Goal: Find specific page/section: Find specific page/section

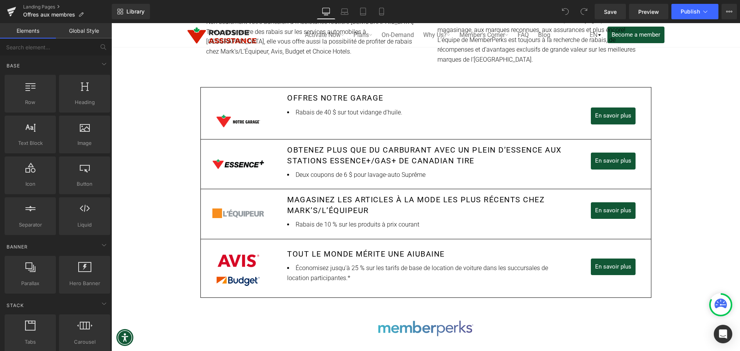
scroll to position [340, 0]
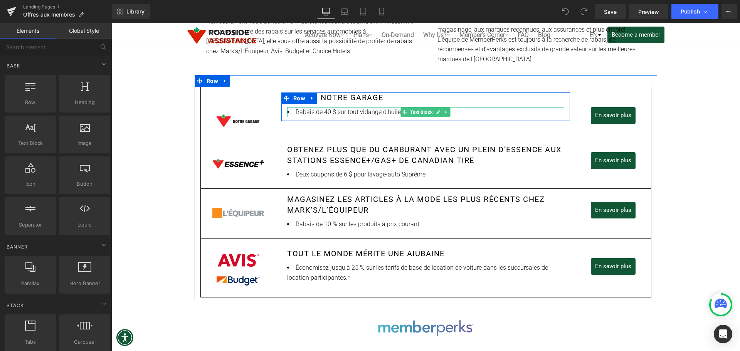
click at [382, 113] on li "Rabais de 40 $ sur tout vidange d'huile." at bounding box center [425, 112] width 277 height 10
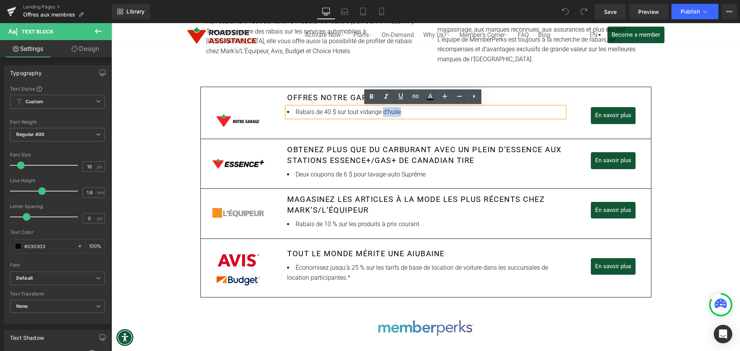
click at [382, 113] on li "Rabais de 40 $ sur tout vidange d'huile." at bounding box center [425, 112] width 277 height 10
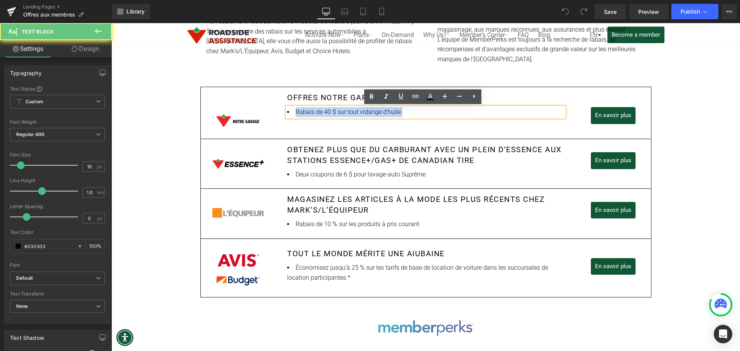
click at [382, 113] on li "Rabais de 40 $ sur tout vidange d'huile." at bounding box center [425, 112] width 277 height 10
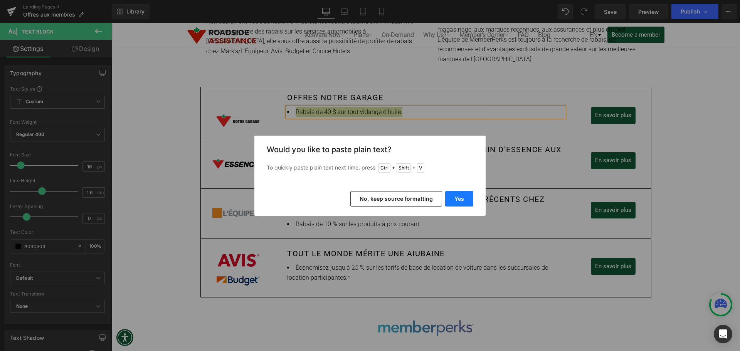
click at [459, 200] on button "Yes" at bounding box center [459, 198] width 28 height 15
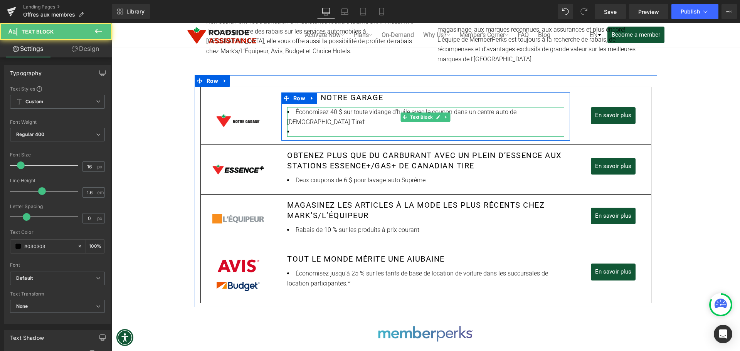
click at [550, 113] on li "Économisez 40 $ sur toute vidange d’huile avec le coupon dans un centre-auto de…" at bounding box center [425, 117] width 277 height 20
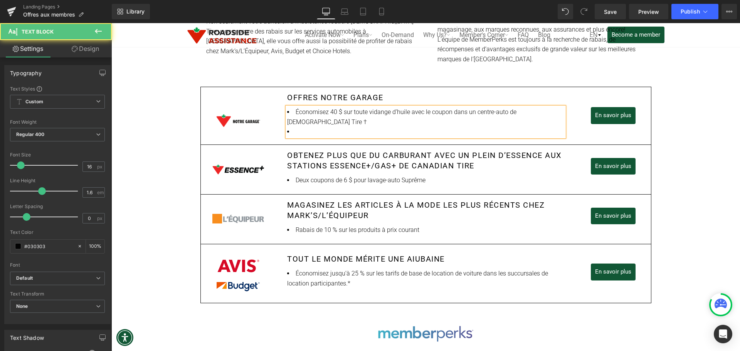
click at [295, 127] on li at bounding box center [425, 132] width 277 height 10
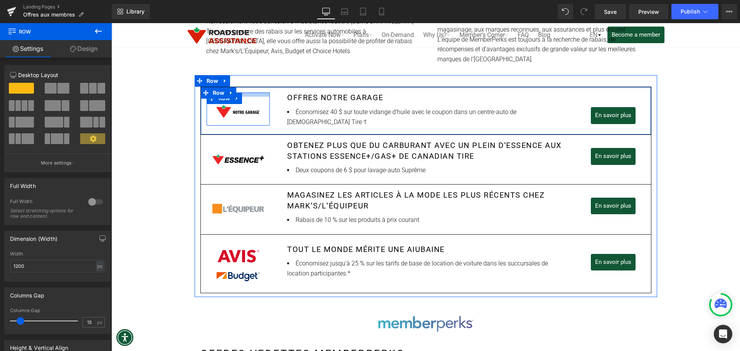
drag, startPoint x: 245, startPoint y: 105, endPoint x: 246, endPoint y: 96, distance: 9.3
click at [246, 96] on div at bounding box center [239, 94] width 64 height 4
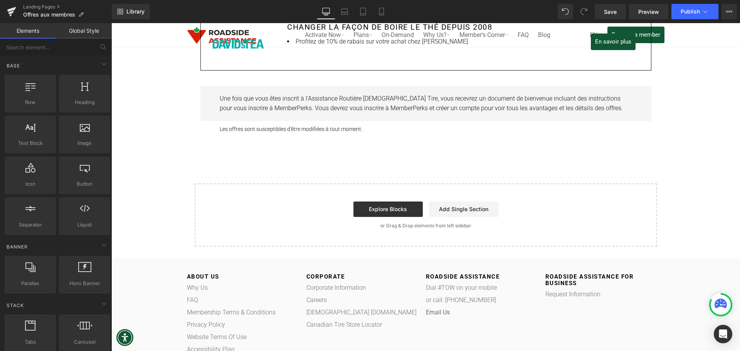
scroll to position [1099, 0]
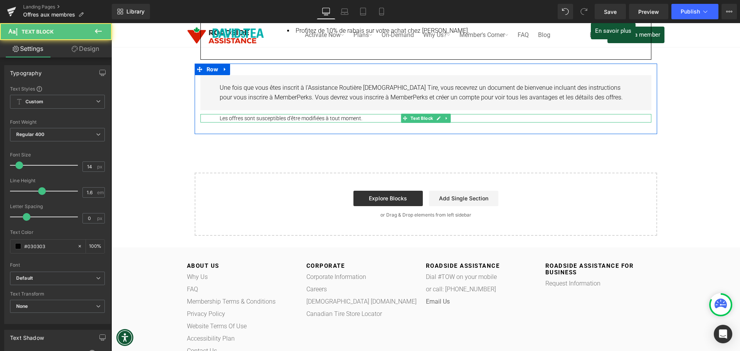
click at [220, 116] on p "Les offres sont susceptibles d'être modifiées à tout moment." at bounding box center [426, 118] width 412 height 8
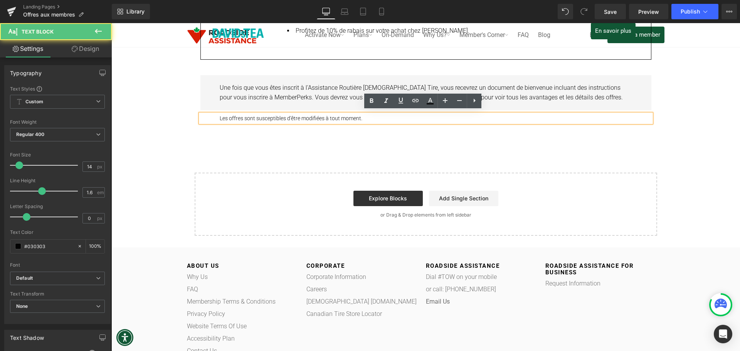
click at [215, 114] on div "Les offres sont susceptibles d'être modifiées à tout moment." at bounding box center [425, 118] width 451 height 8
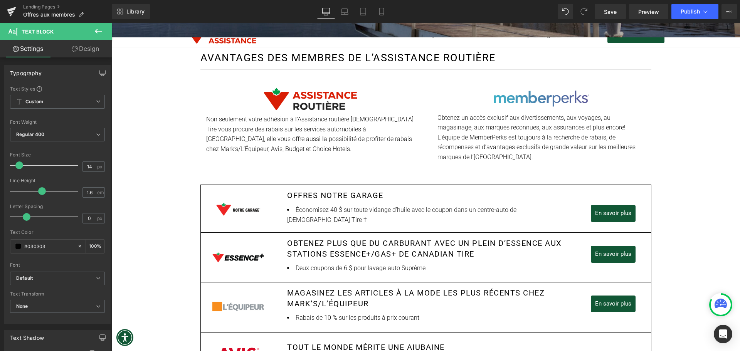
scroll to position [242, 0]
click at [367, 124] on p "Non seulement votre adhésion à lʼAssistance routière [DEMOGRAPHIC_DATA] Tire vo…" at bounding box center [310, 134] width 208 height 39
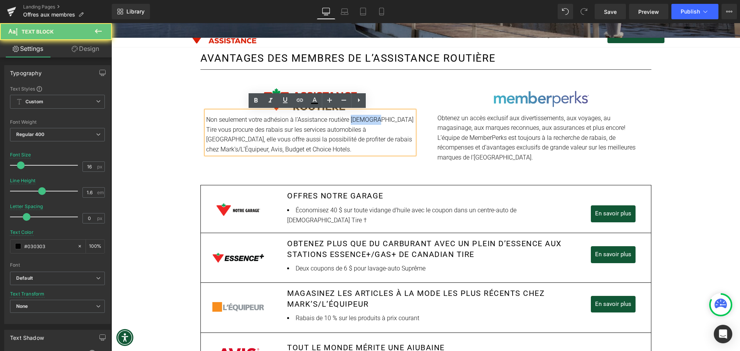
click at [367, 124] on p "Non seulement votre adhésion à lʼAssistance routière [DEMOGRAPHIC_DATA] Tire vo…" at bounding box center [310, 134] width 208 height 39
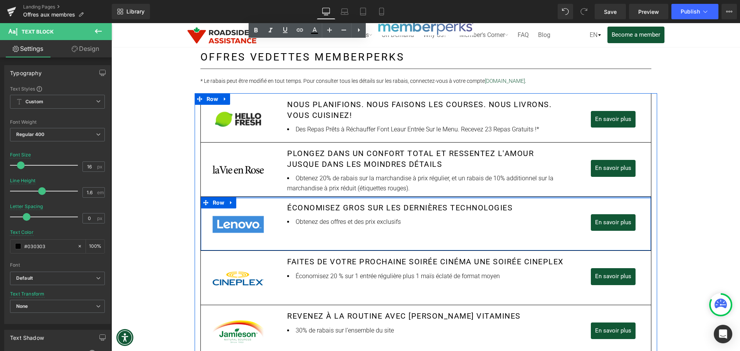
scroll to position [638, 0]
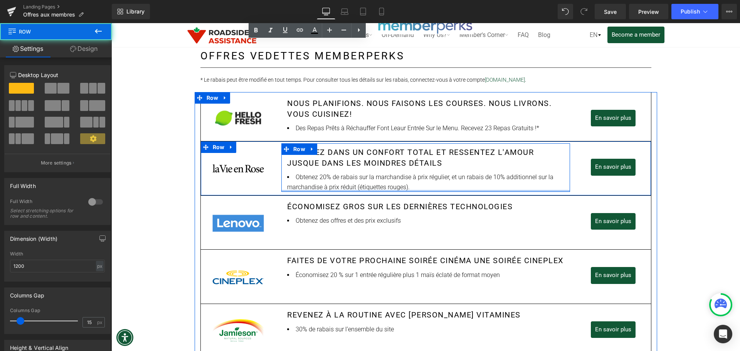
click at [423, 190] on div at bounding box center [425, 191] width 289 height 2
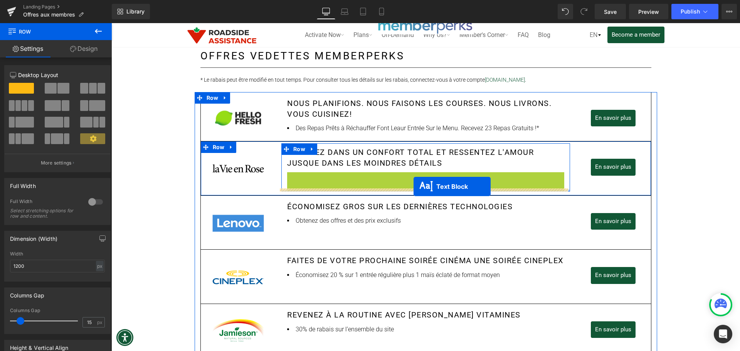
drag, startPoint x: 415, startPoint y: 183, endPoint x: 414, endPoint y: 187, distance: 4.0
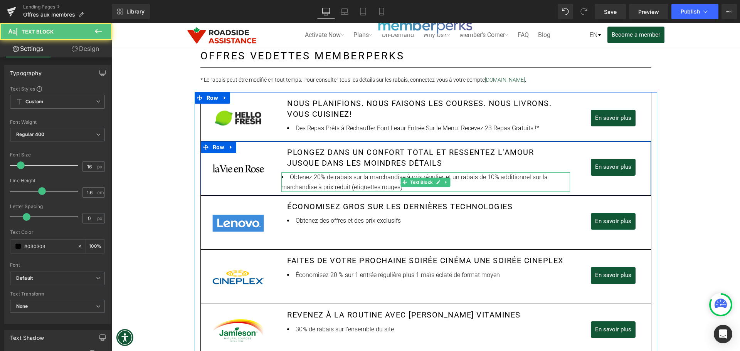
click at [464, 185] on li "Obtenez 20% de rabais sur la marchandise à prix régulier, et un rabais de 10% a…" at bounding box center [425, 182] width 289 height 20
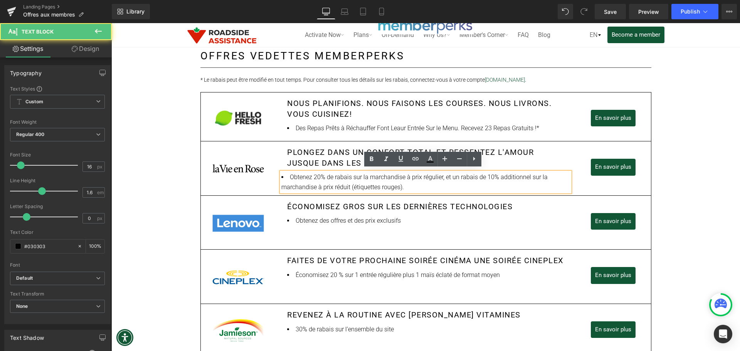
click at [409, 185] on li "Obtenez 20% de rabais sur la marchandise à prix régulier, et un rabais de 10% a…" at bounding box center [425, 182] width 289 height 20
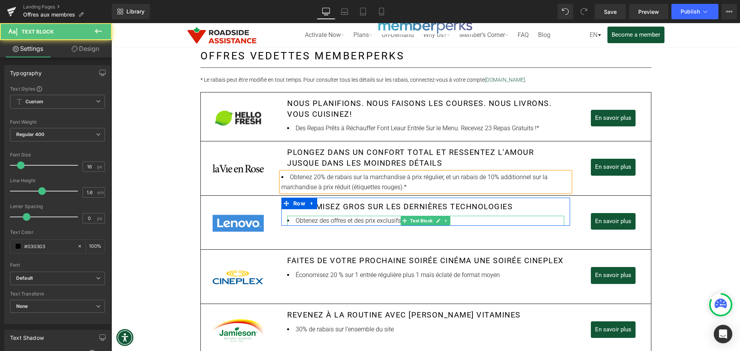
click at [458, 219] on li "Obtenez des offres et des prix exclusifs" at bounding box center [425, 221] width 277 height 10
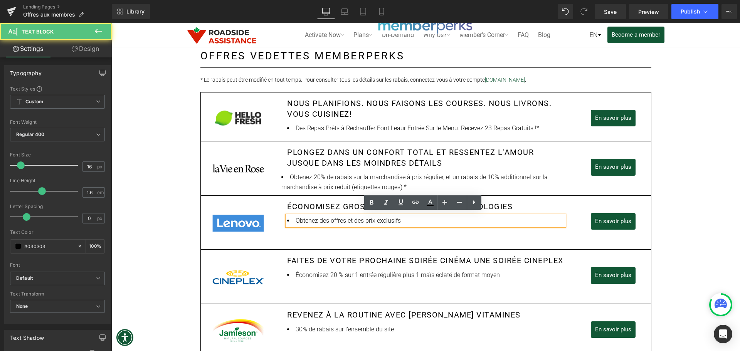
click at [435, 218] on li "Obtenez des offres et des prix exclusifs" at bounding box center [425, 221] width 277 height 10
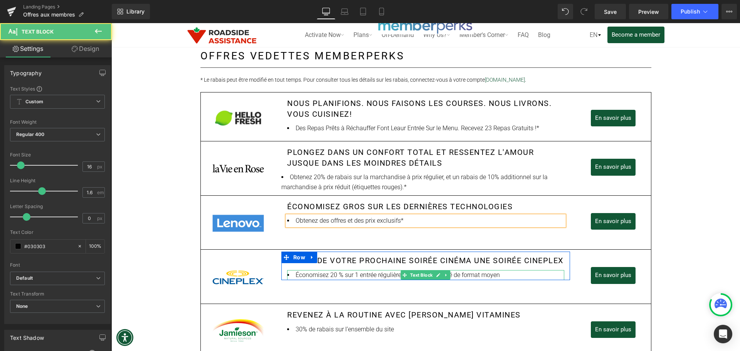
click at [498, 280] on li "Économisez 20 % sur 1 entrée régulière plus 1 maïs éclaté de format moyen" at bounding box center [425, 275] width 277 height 10
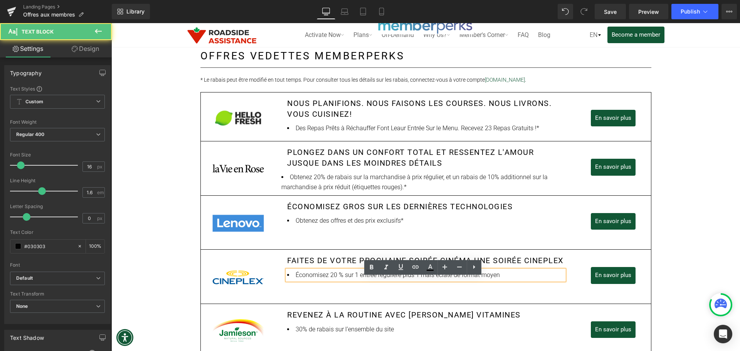
click at [497, 280] on li "Économisez 20 % sur 1 entrée régulière plus 1 maïs éclaté de format moyen" at bounding box center [425, 275] width 277 height 10
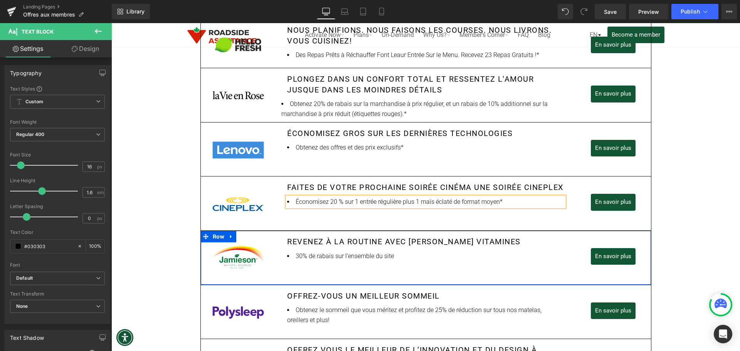
scroll to position [714, 0]
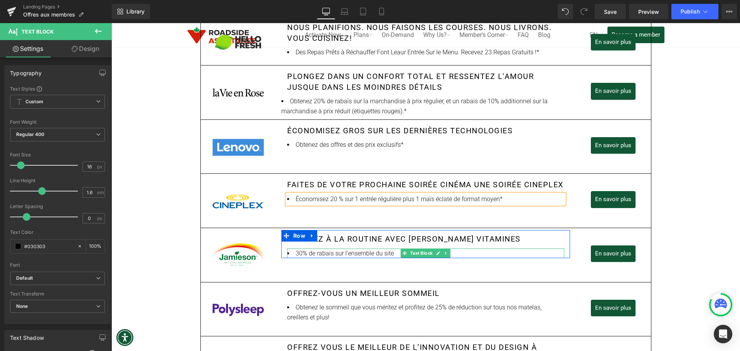
click at [393, 251] on li "30% de rabais sur l’ensemble du site" at bounding box center [425, 254] width 277 height 10
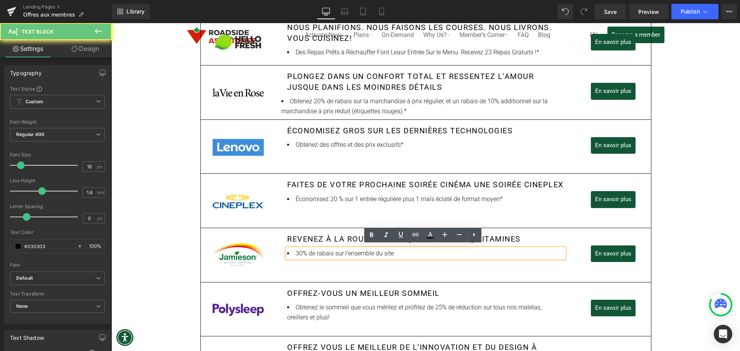
click at [393, 251] on li "30% de rabais sur l’ensemble du site" at bounding box center [425, 254] width 277 height 10
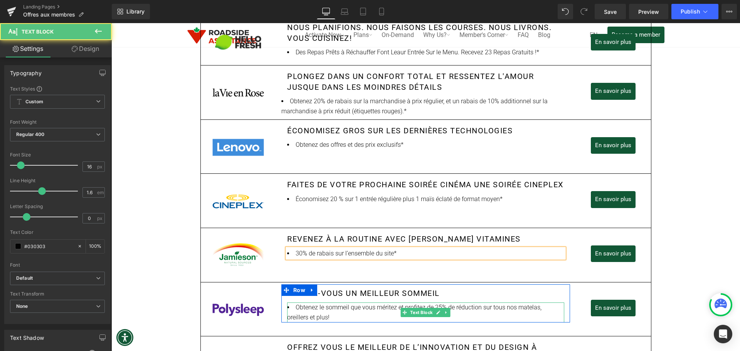
click at [320, 314] on li "Obtenez le sommeil que vous méritez et profitez de 25% de réduction sur tous no…" at bounding box center [425, 313] width 277 height 20
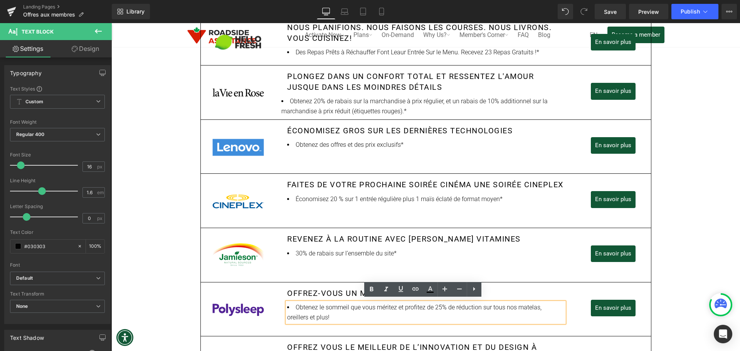
click at [310, 315] on li "Obtenez le sommeil que vous méritez et profitez de 25% de réduction sur tous no…" at bounding box center [425, 313] width 277 height 20
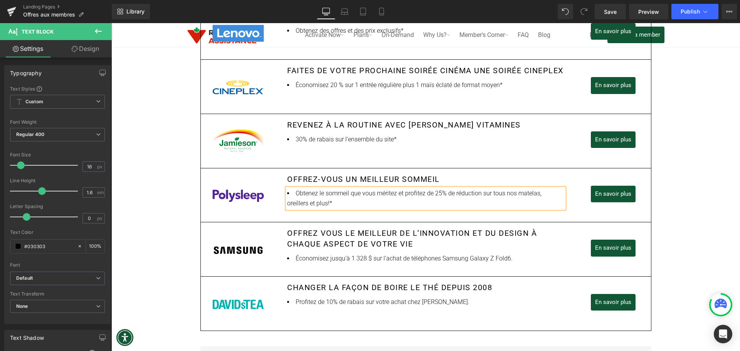
scroll to position [828, 0]
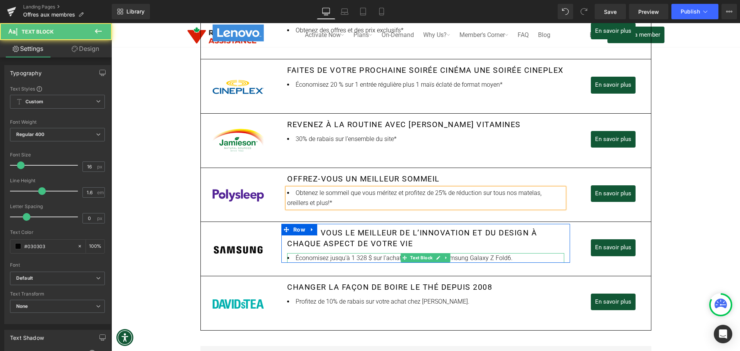
click at [512, 256] on li "Économisez jusqu’à 1 328 $ sur l'achat de téléphones Samsung Galaxy Z Fold6." at bounding box center [425, 258] width 277 height 10
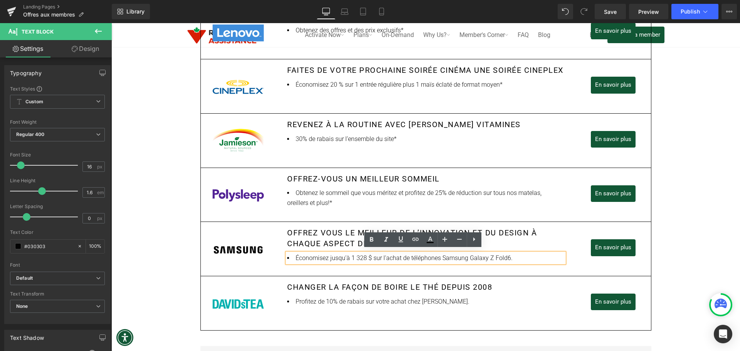
click at [512, 256] on li "Économisez jusqu’à 1 328 $ sur l'achat de téléphones Samsung Galaxy Z Fold6." at bounding box center [425, 258] width 277 height 10
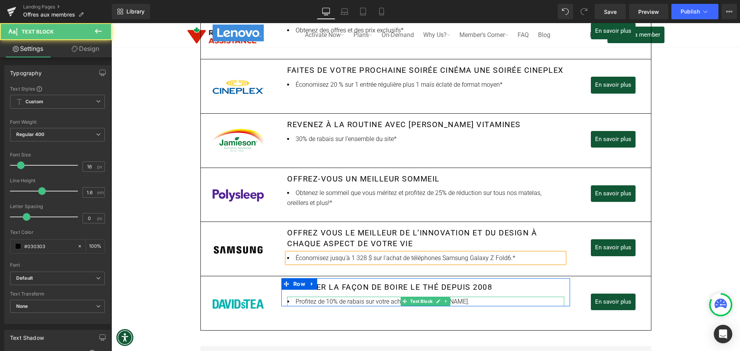
click at [461, 298] on li "Profitez de 10% de rabais sur votre achat chez [PERSON_NAME]." at bounding box center [425, 302] width 277 height 10
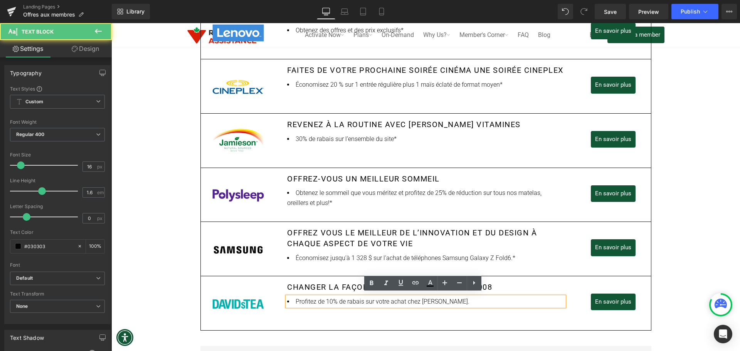
click at [452, 298] on li "Profitez de 10% de rabais sur votre achat chez [PERSON_NAME]." at bounding box center [425, 302] width 277 height 10
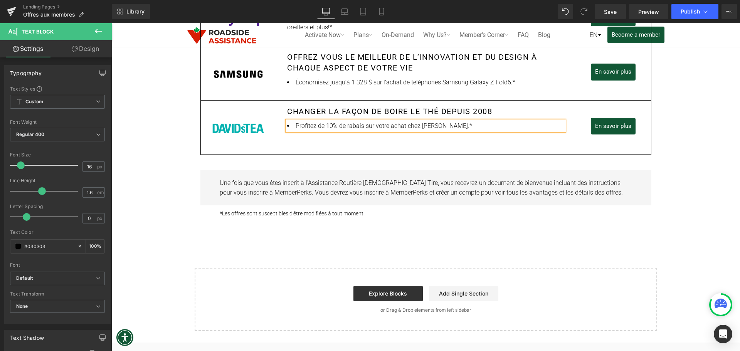
scroll to position [1004, 0]
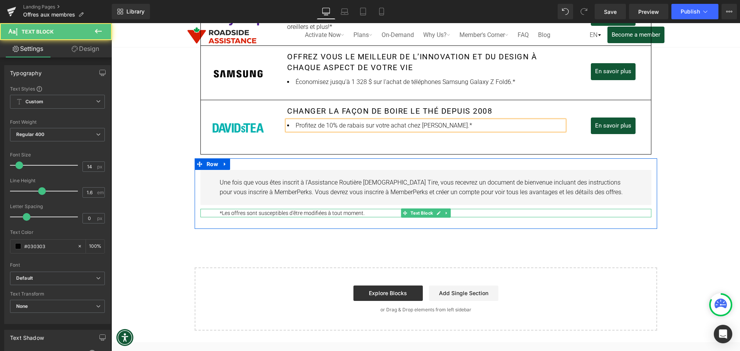
click at [373, 211] on p "*Les offres sont susceptibles d'être modifiées à tout moment." at bounding box center [426, 213] width 412 height 8
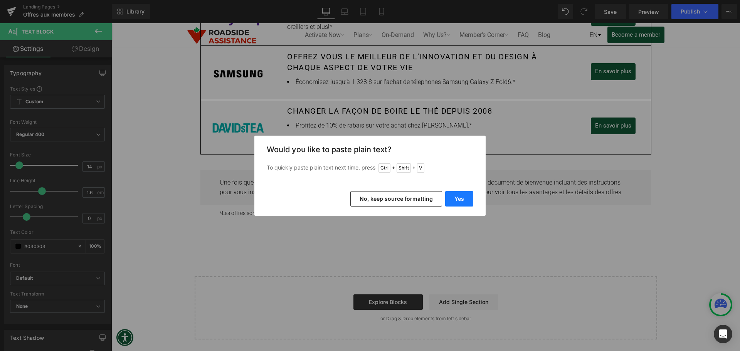
click at [459, 197] on button "Yes" at bounding box center [459, 198] width 28 height 15
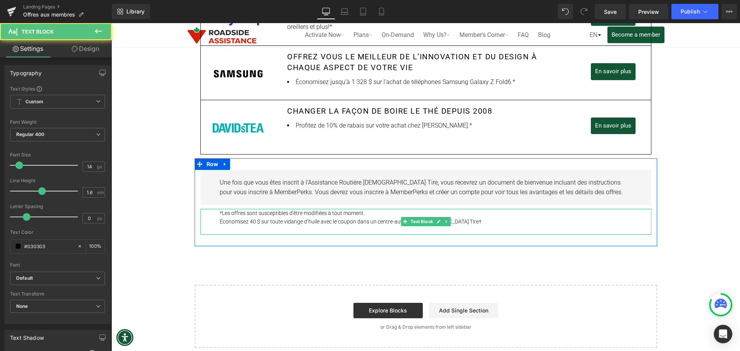
click at [462, 220] on p "Économisez 40 $ sur toute vidange d’huile avec le coupon dans un centre-auto de…" at bounding box center [426, 221] width 412 height 8
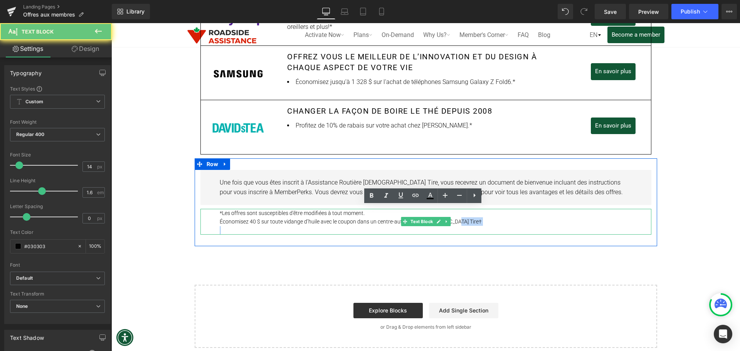
click at [462, 220] on p "Économisez 40 $ sur toute vidange d’huile avec le coupon dans un centre-auto de…" at bounding box center [426, 221] width 412 height 8
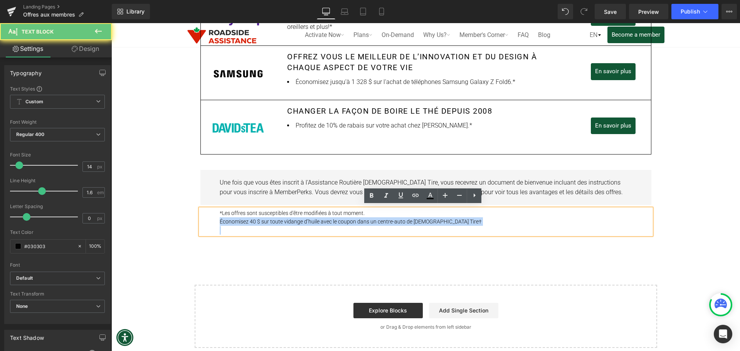
click at [462, 220] on p "Économisez 40 $ sur toute vidange d’huile avec le coupon dans un centre-auto de…" at bounding box center [426, 221] width 412 height 8
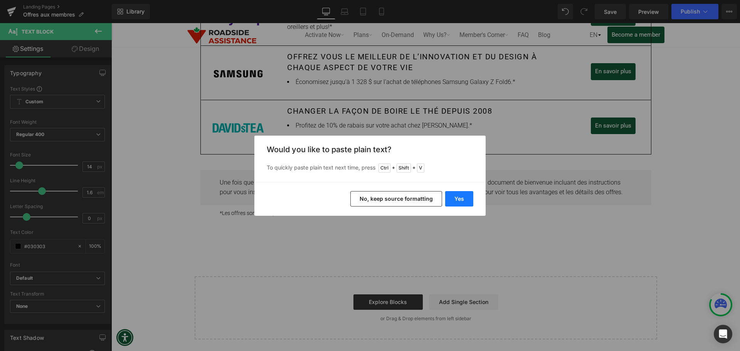
click at [462, 202] on button "Yes" at bounding box center [459, 198] width 28 height 15
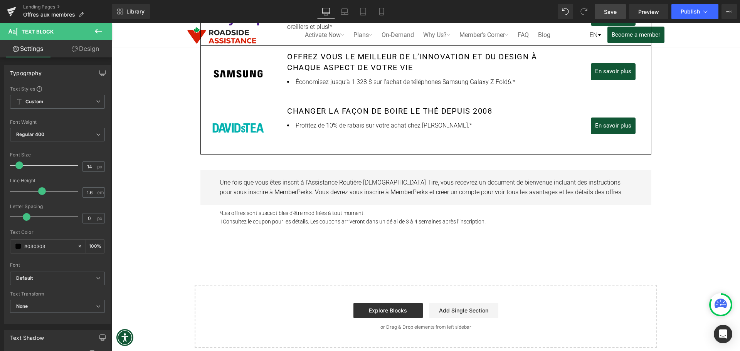
click at [617, 14] on span "Save" at bounding box center [610, 12] width 13 height 8
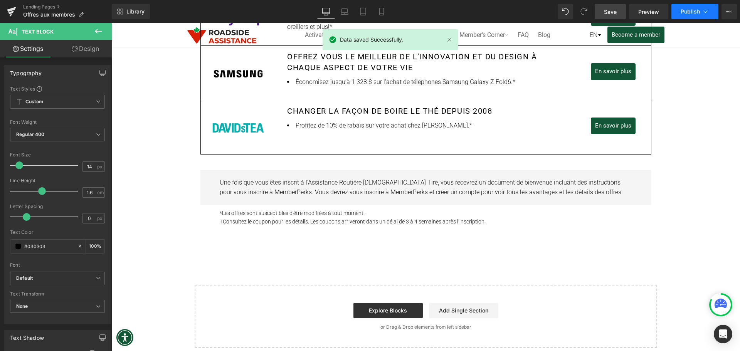
click at [692, 11] on span "Publish" at bounding box center [690, 11] width 19 height 6
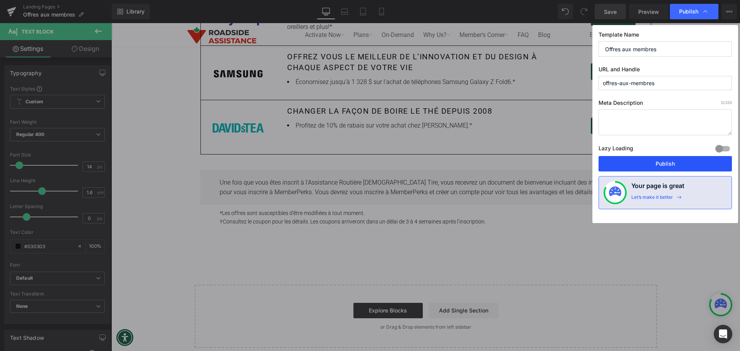
click at [661, 163] on button "Publish" at bounding box center [665, 163] width 133 height 15
